Goal: Task Accomplishment & Management: Use online tool/utility

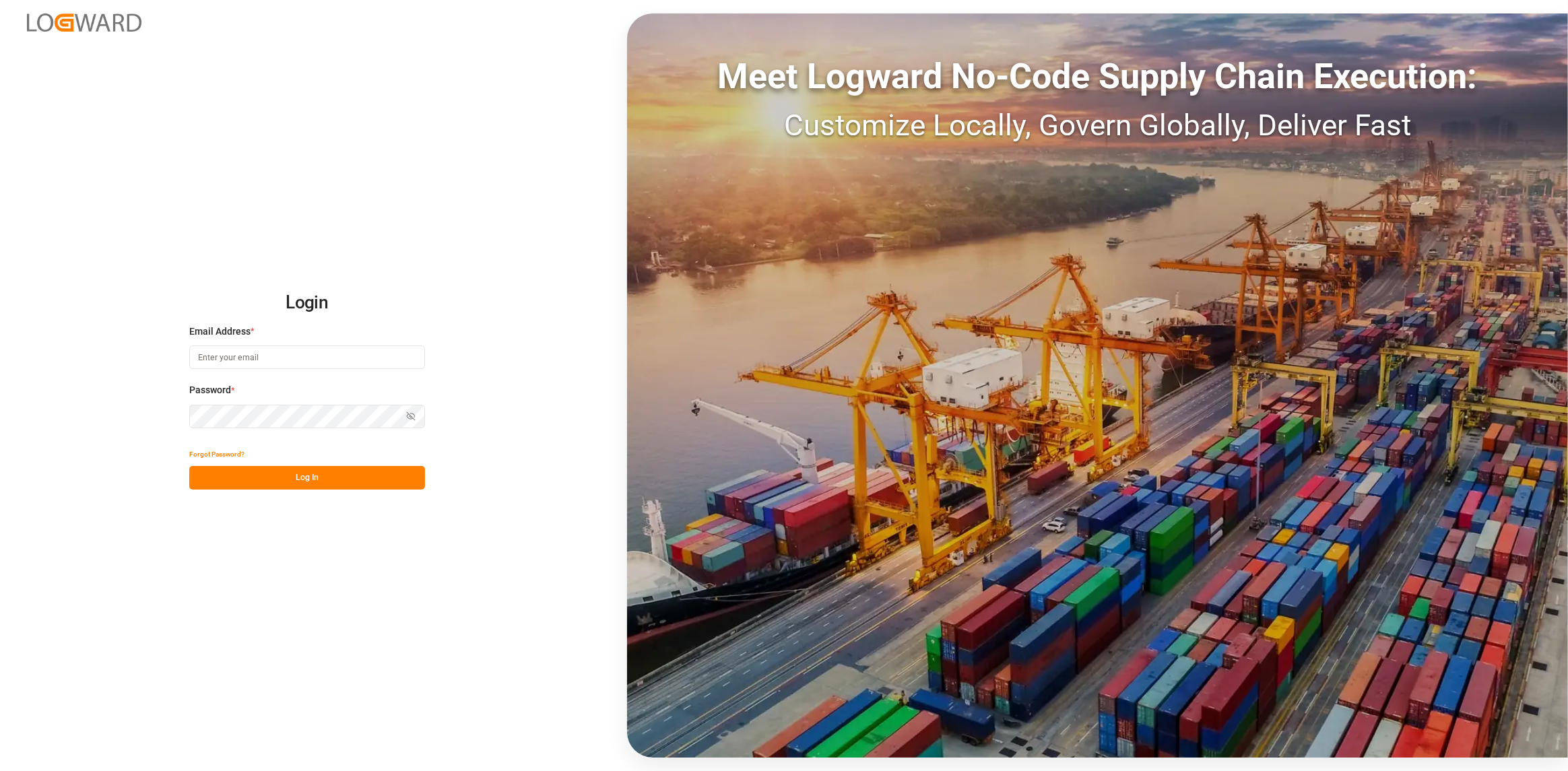
click at [305, 358] on input at bounding box center [307, 357] width 235 height 23
type input "[PERSON_NAME][EMAIL_ADDRESS][DOMAIN_NAME]"
click at [409, 418] on icon "button" at bounding box center [411, 416] width 9 height 9
click at [363, 488] on button "Log In" at bounding box center [307, 477] width 235 height 23
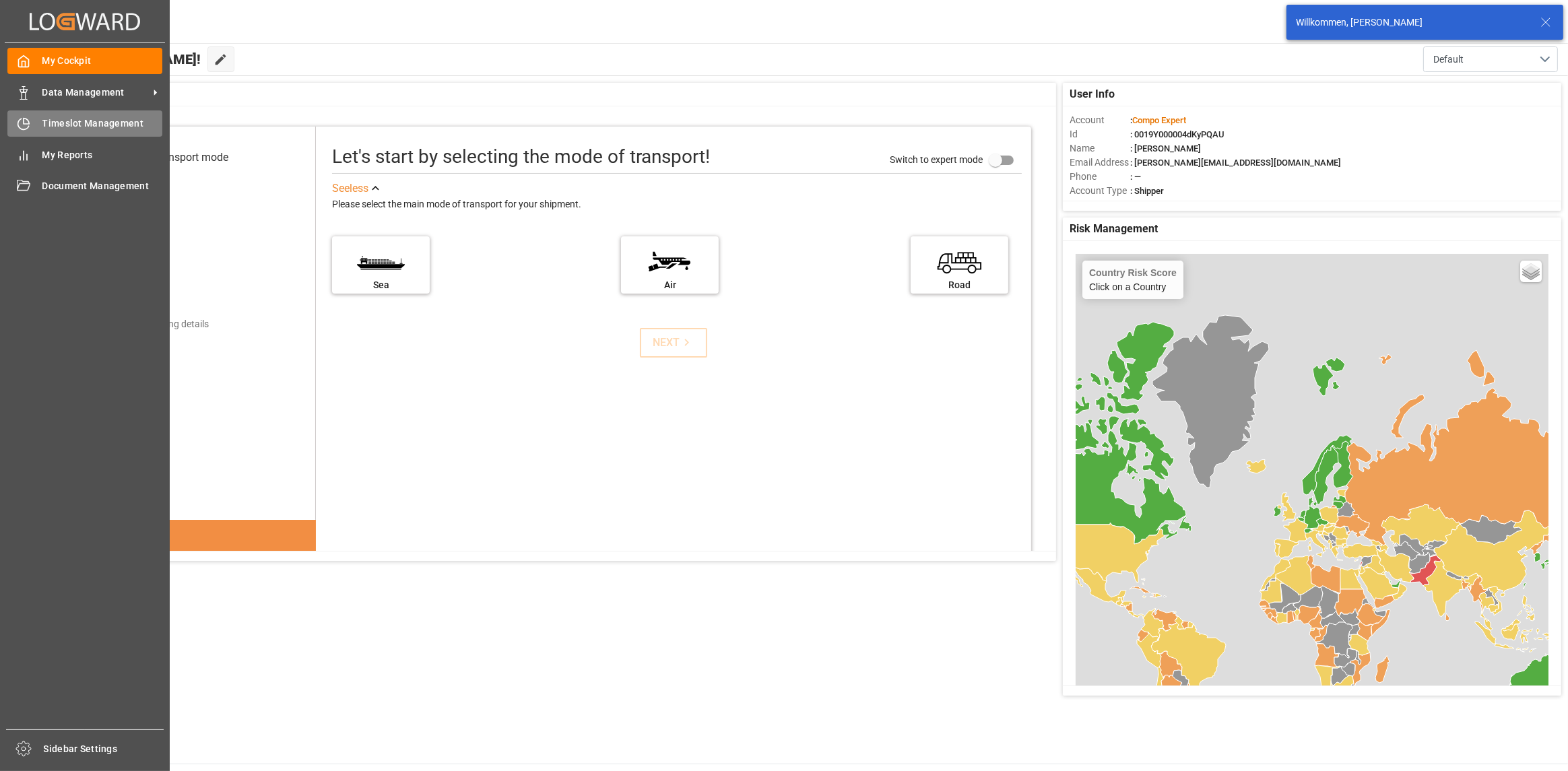
click at [22, 123] on icon at bounding box center [23, 123] width 13 height 13
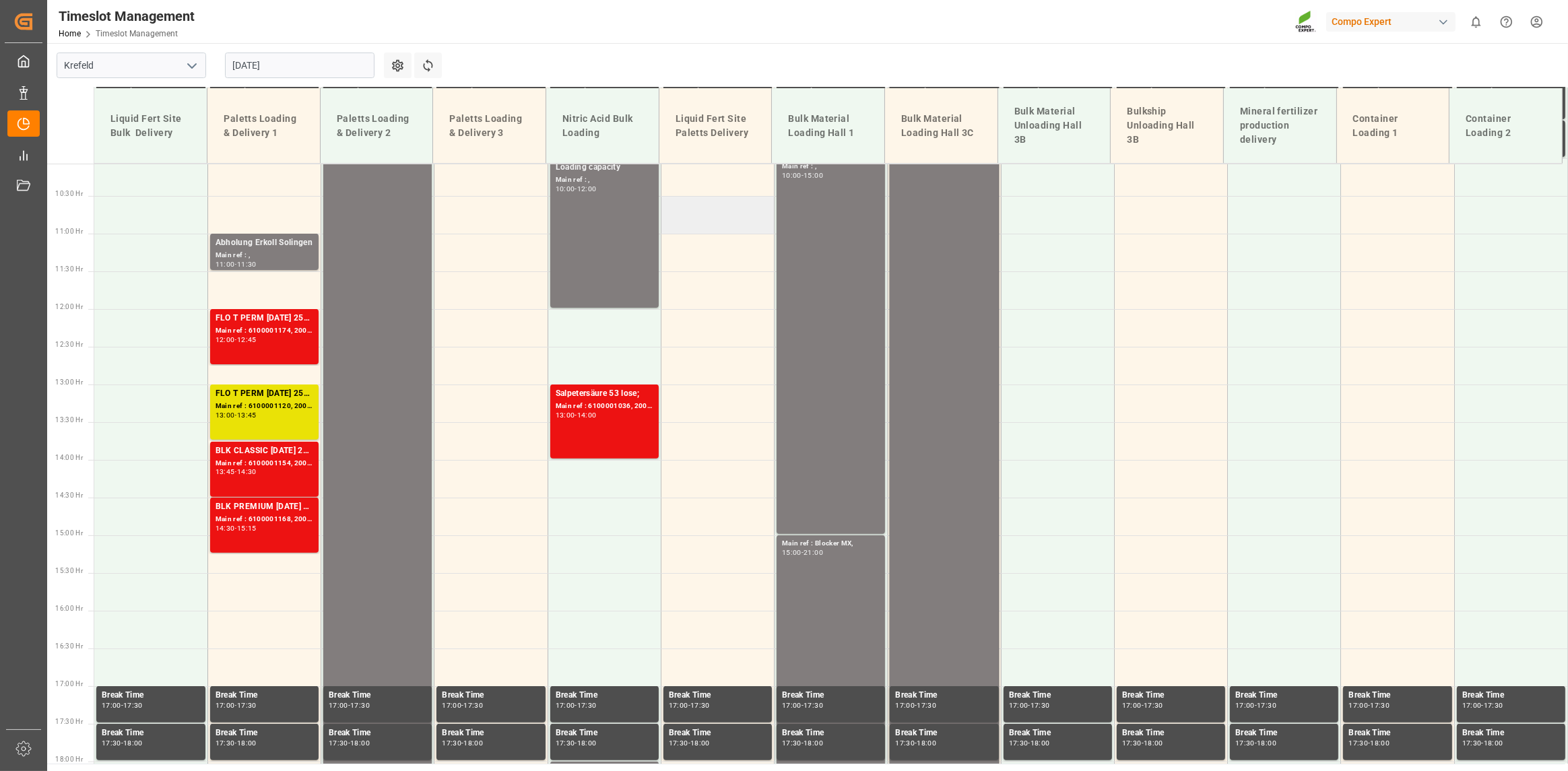
scroll to position [773, 0]
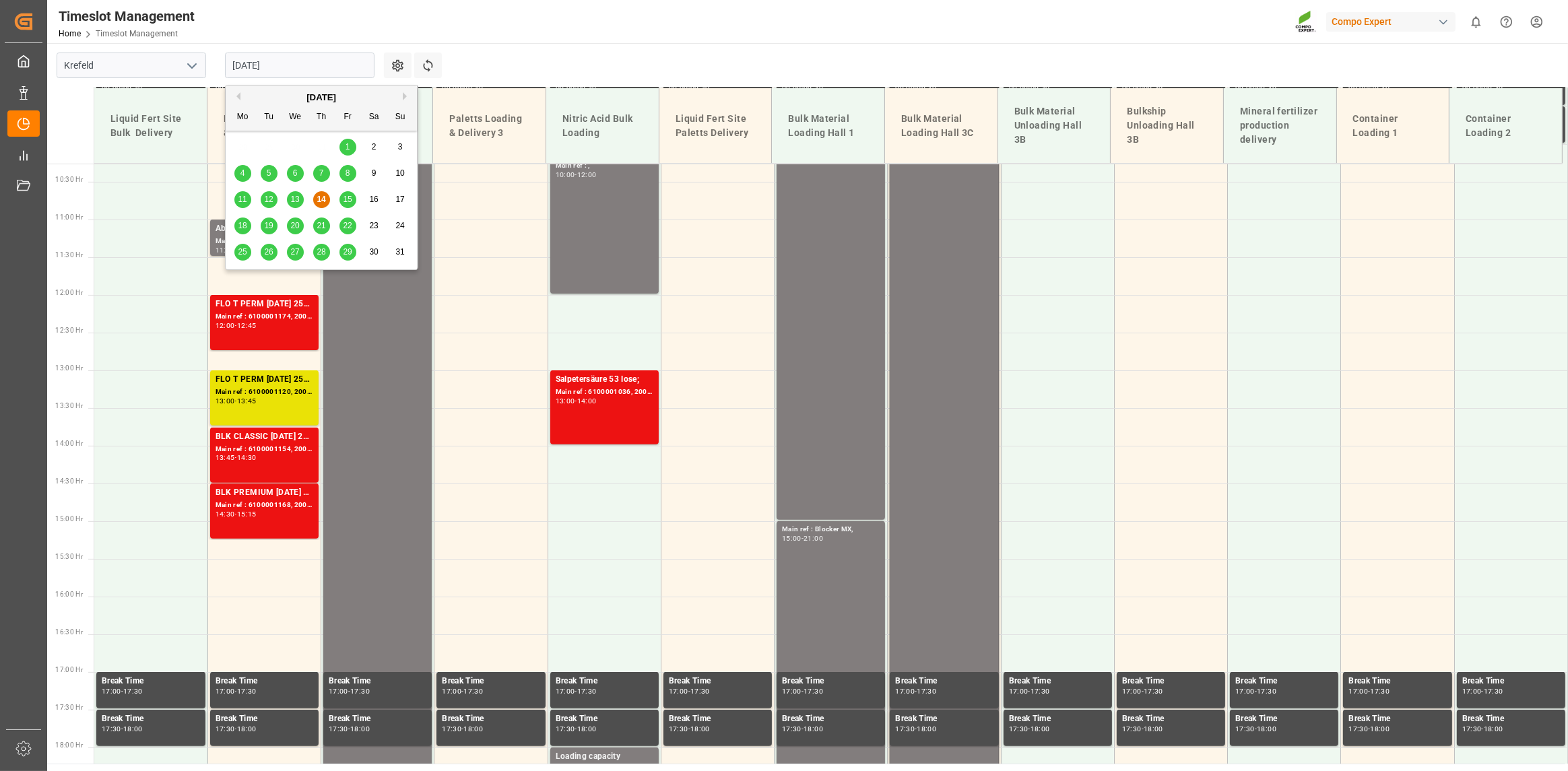
click at [314, 61] on input "[DATE]" at bounding box center [300, 64] width 149 height 25
click at [351, 194] on div "15" at bounding box center [347, 199] width 17 height 16
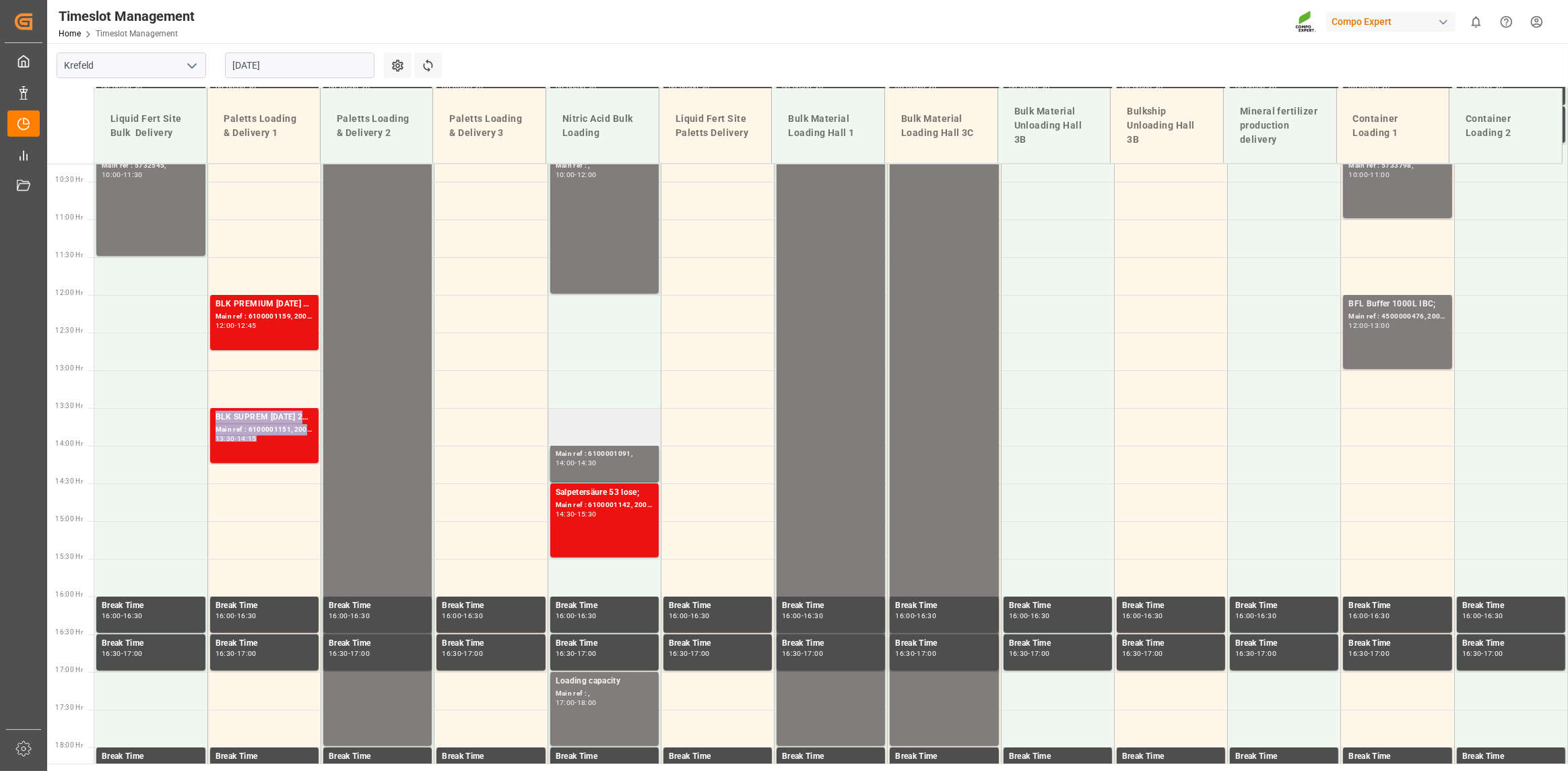
drag, startPoint x: 600, startPoint y: 383, endPoint x: 613, endPoint y: 424, distance: 43.0
click at [613, 424] on tbody "Main ref : , 06:00 - 18:00 Salpetersäure 53 lose; Main ref : 6100001094, 200000…" at bounding box center [831, 295] width 1474 height 1809
click at [612, 393] on td at bounding box center [603, 389] width 113 height 37
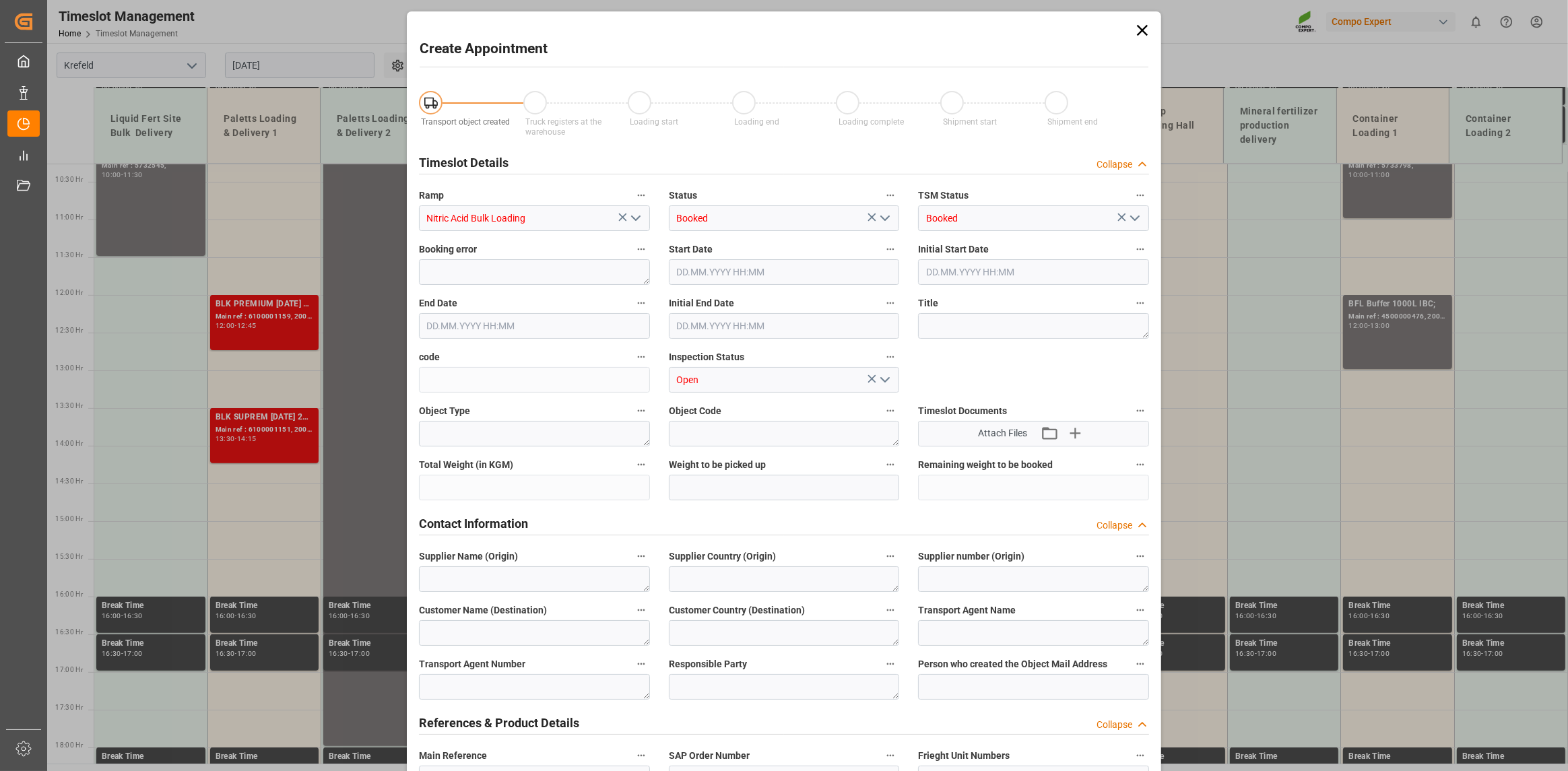
type input "[DATE] 13:00"
type input "[DATE] 13:30"
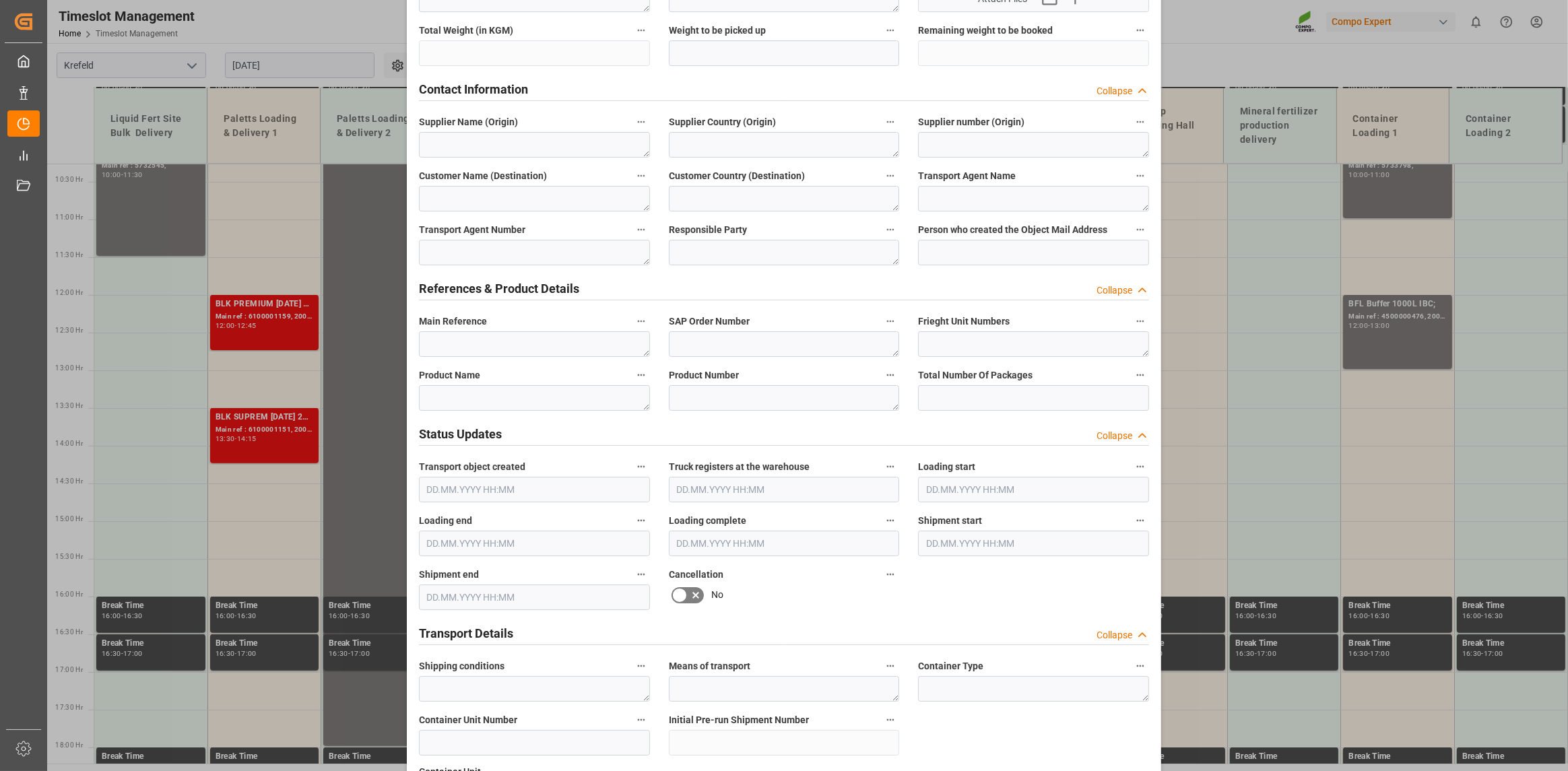
scroll to position [423, 0]
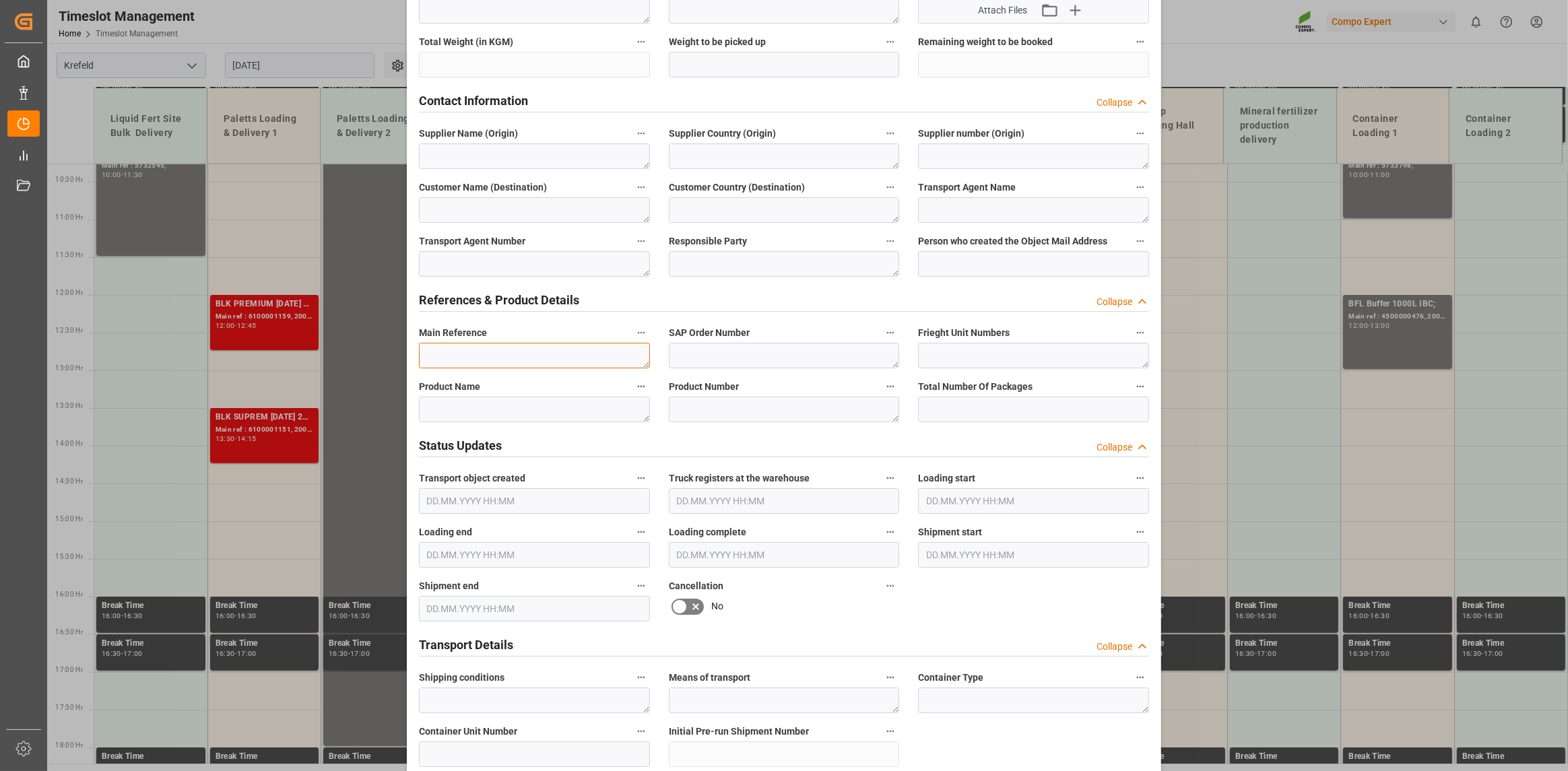
click at [527, 352] on textarea at bounding box center [533, 355] width 231 height 25
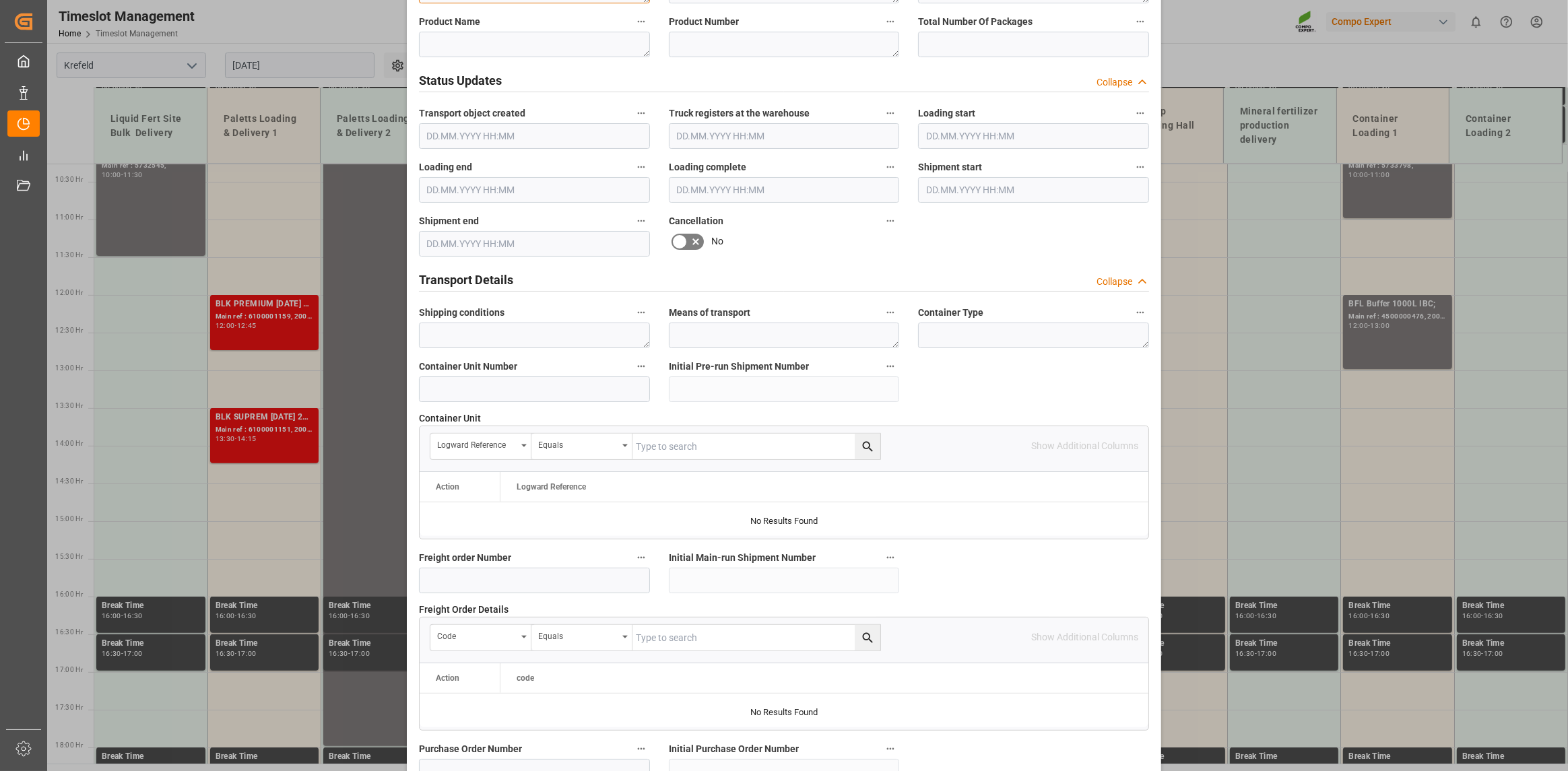
scroll to position [1096, 0]
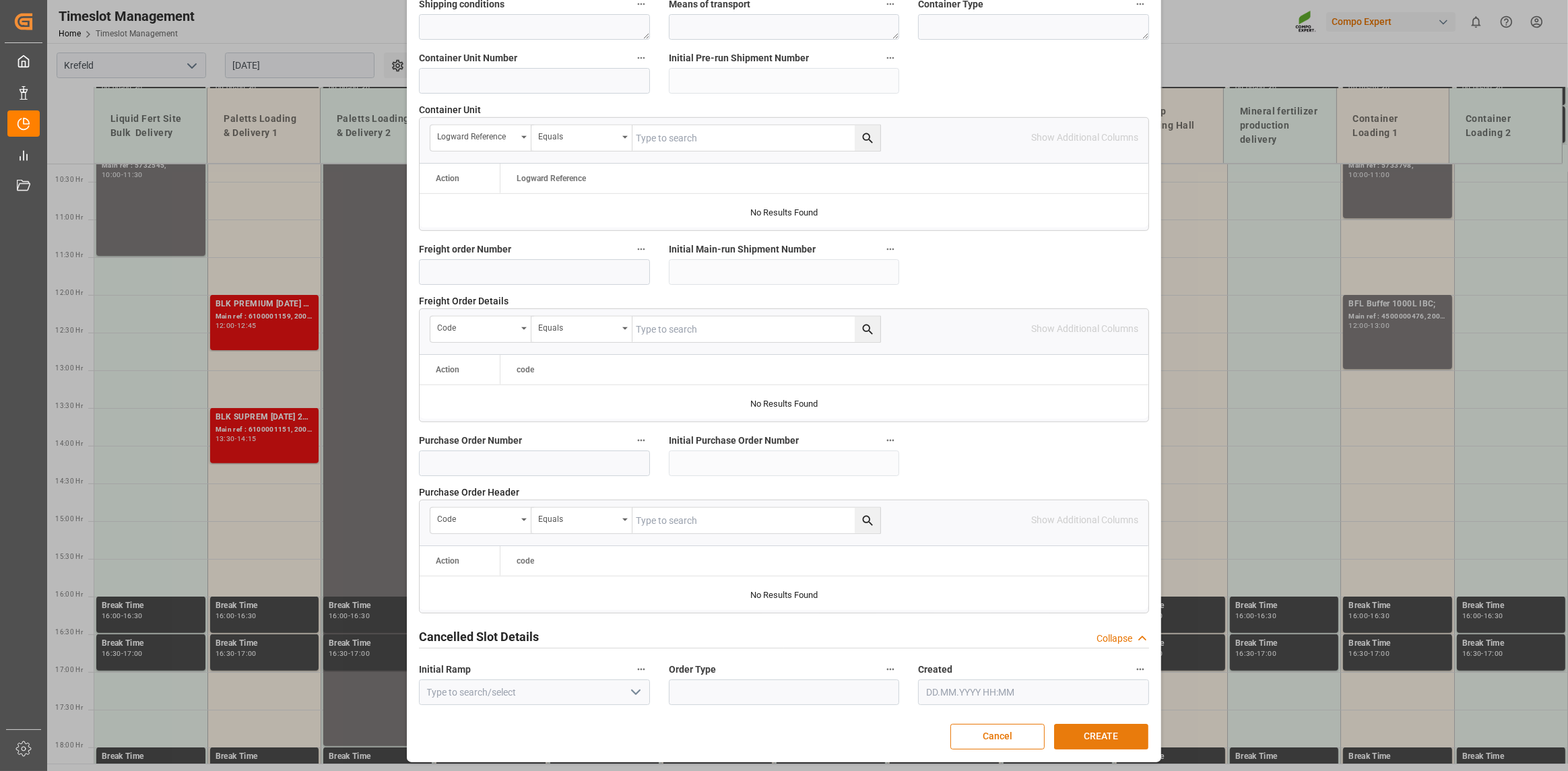
type textarea "6100001186"
click at [1101, 735] on button "CREATE" at bounding box center [1100, 736] width 94 height 25
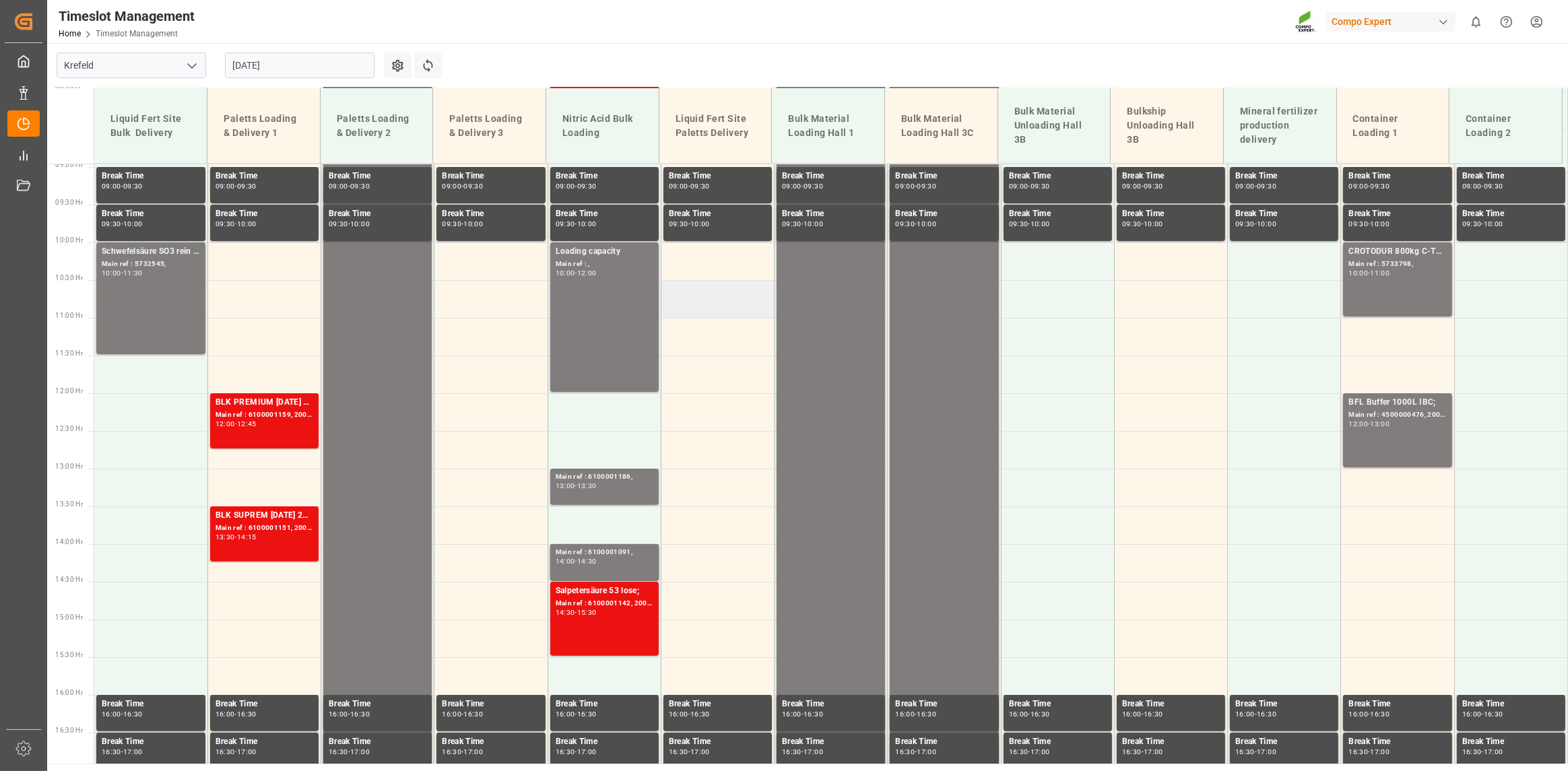
scroll to position [737, 0]
